Goal: Information Seeking & Learning: Learn about a topic

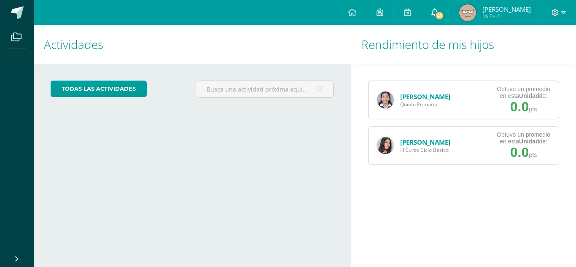
click at [448, 18] on link "43" at bounding box center [434, 12] width 27 height 25
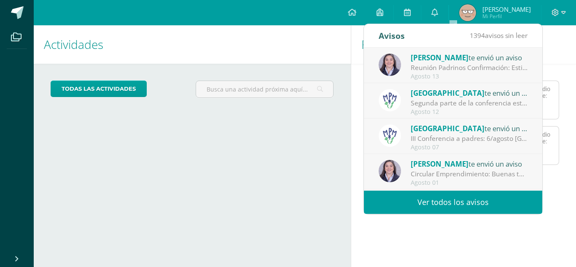
click at [438, 71] on div "Reunión Padrinos Confirmación: Estimados padres de familia, adjunto comparto re…" at bounding box center [469, 68] width 117 height 10
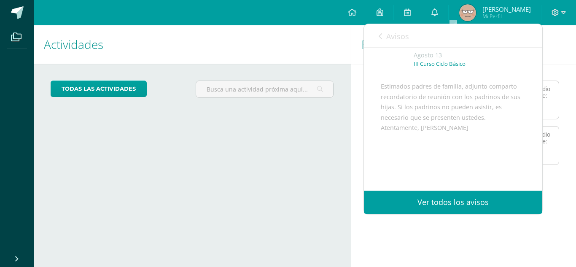
scroll to position [44, 0]
click at [379, 39] on icon at bounding box center [380, 36] width 3 height 7
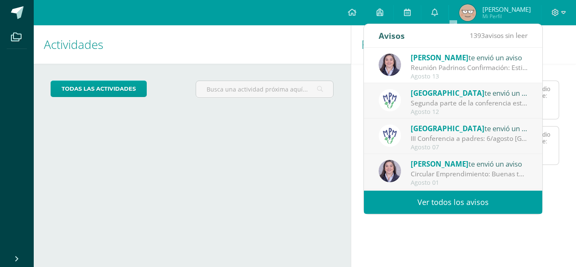
click at [424, 94] on span "[GEOGRAPHIC_DATA]" at bounding box center [448, 93] width 74 height 10
click at [433, 110] on div "Agosto 12" at bounding box center [469, 111] width 117 height 7
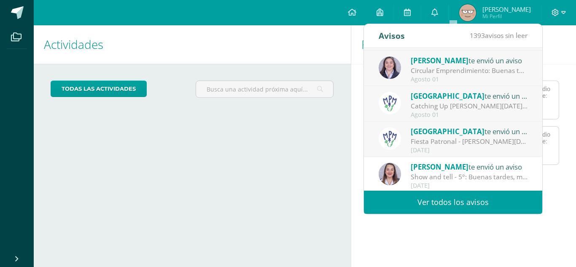
scroll to position [104, 0]
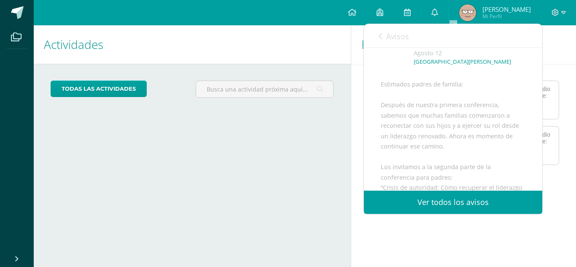
click at [381, 36] on icon at bounding box center [380, 36] width 3 height 7
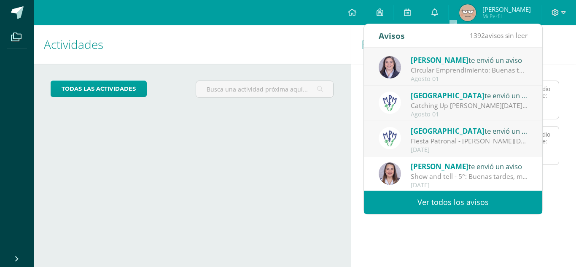
click at [412, 78] on div "Agosto 01" at bounding box center [469, 79] width 117 height 7
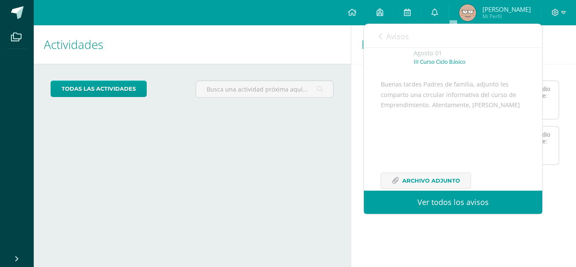
scroll to position [82, 0]
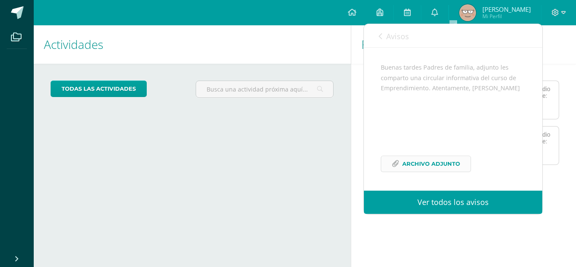
click at [415, 164] on span "Archivo Adjunto" at bounding box center [431, 164] width 58 height 16
click at [384, 43] on link "Avisos" at bounding box center [394, 36] width 30 height 24
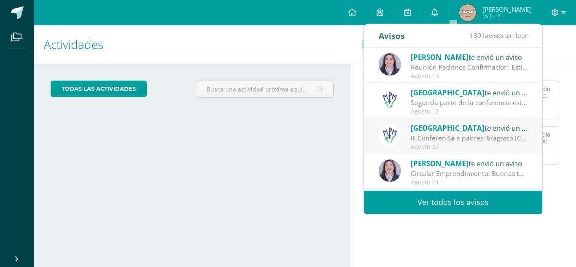
scroll to position [140, 0]
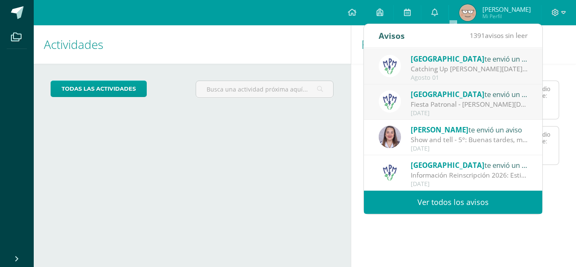
click at [305, 192] on div "Actividades Mis hijos todas las Actividades No tienes actividades Échale un vis…" at bounding box center [190, 146] width 321 height 242
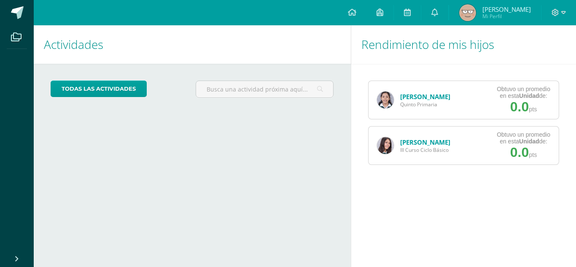
click at [386, 151] on img at bounding box center [385, 145] width 17 height 17
